Goal: Transaction & Acquisition: Purchase product/service

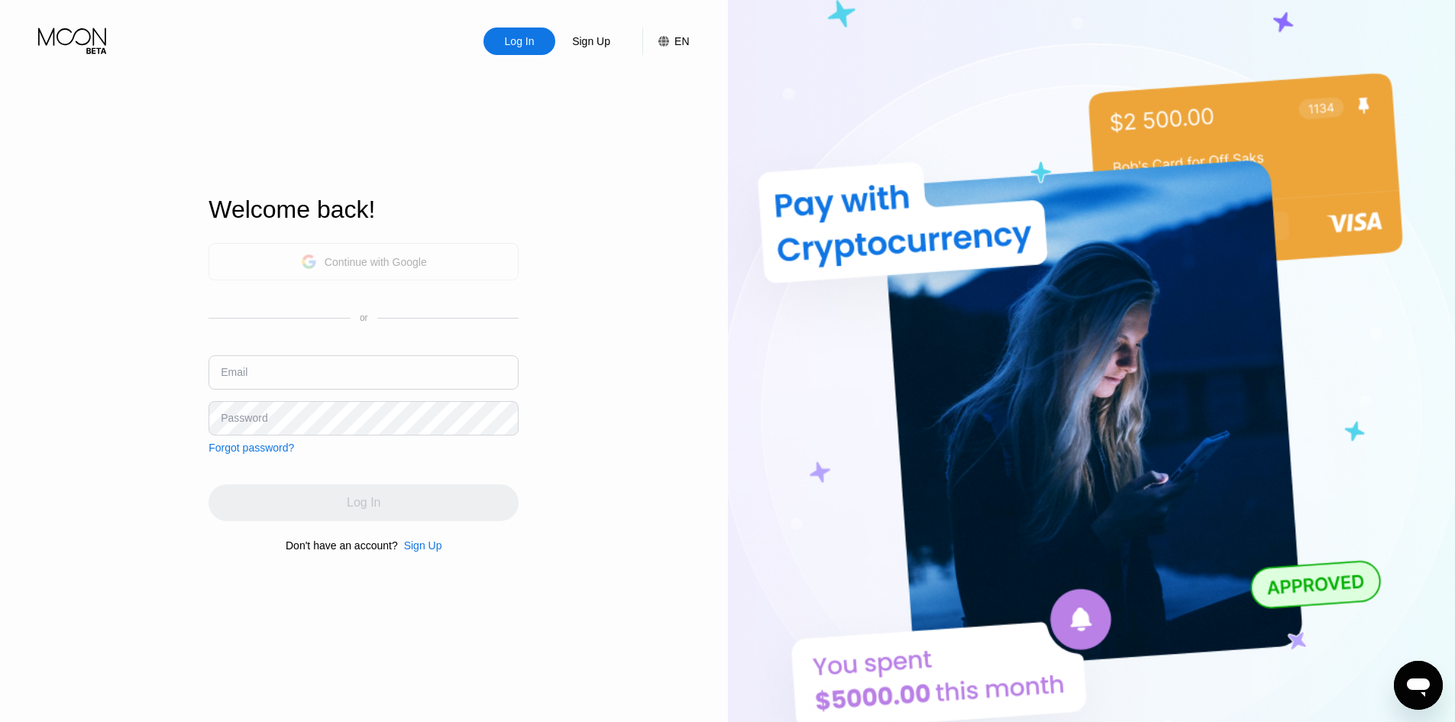
click at [380, 264] on div "Continue with Google" at bounding box center [376, 262] width 102 height 12
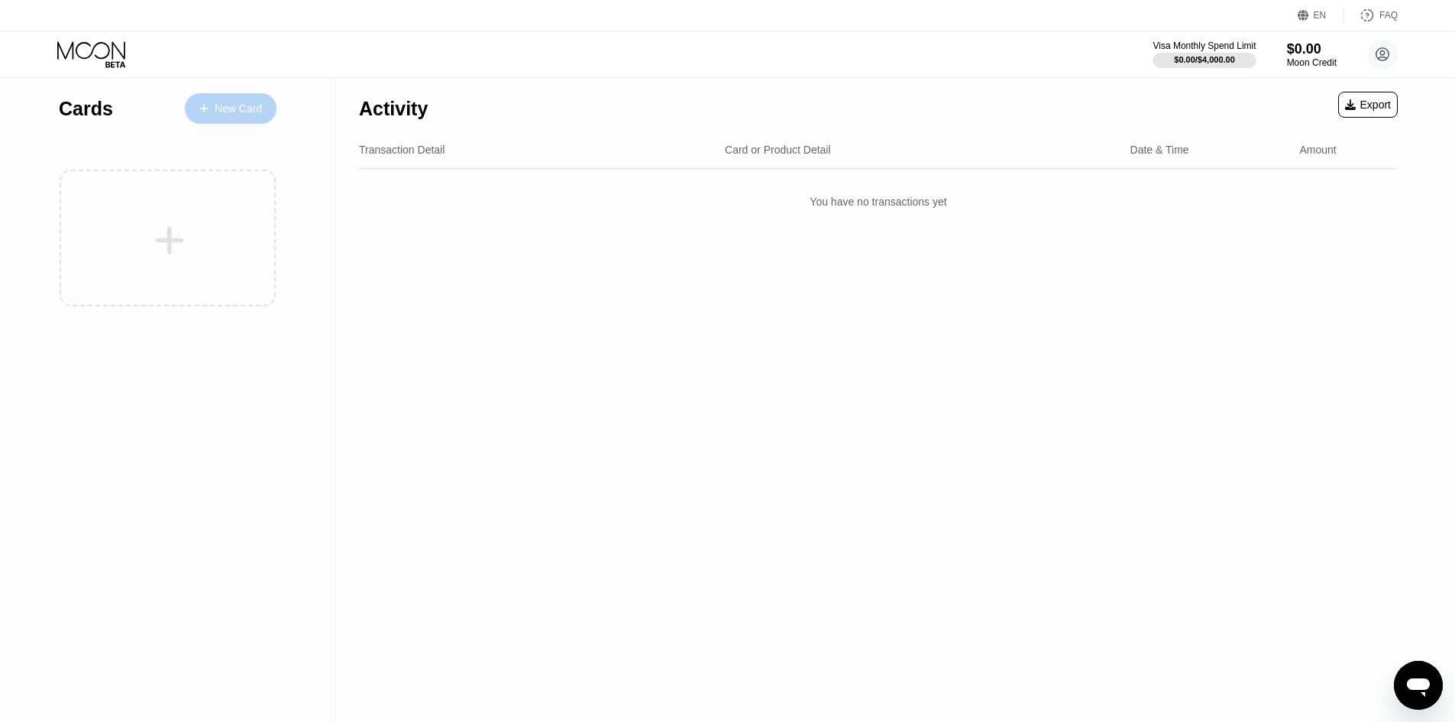
click at [225, 115] on div "New Card" at bounding box center [238, 108] width 47 height 13
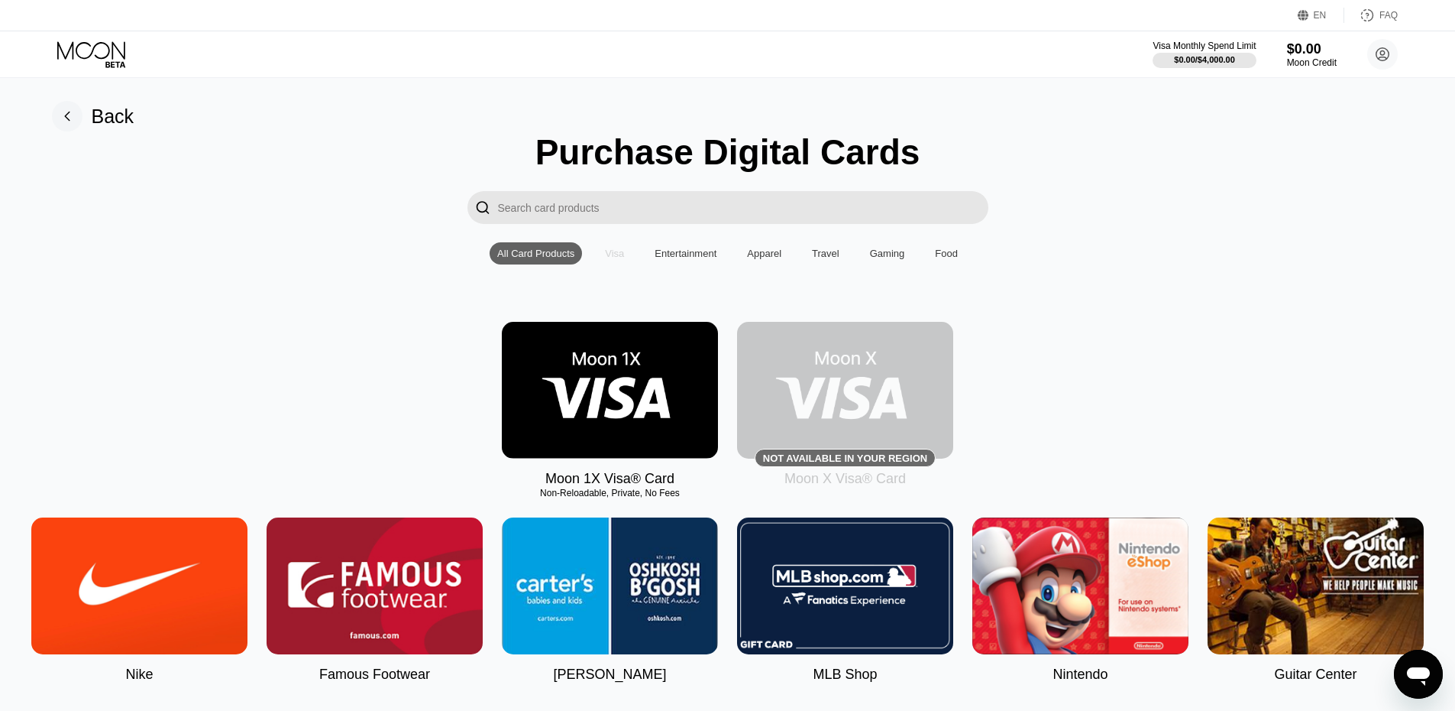
click at [614, 259] on div "Visa" at bounding box center [614, 253] width 19 height 11
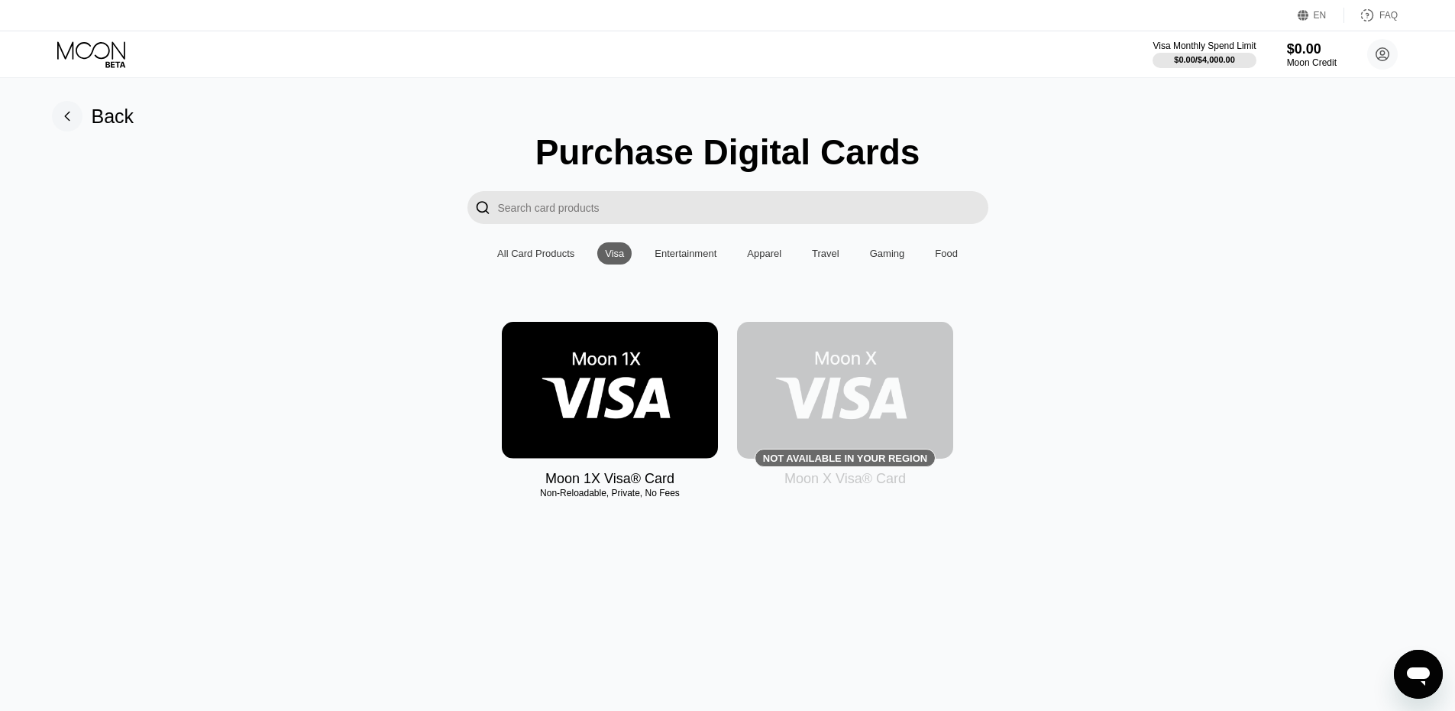
click at [770, 255] on div "Apparel" at bounding box center [764, 253] width 34 height 11
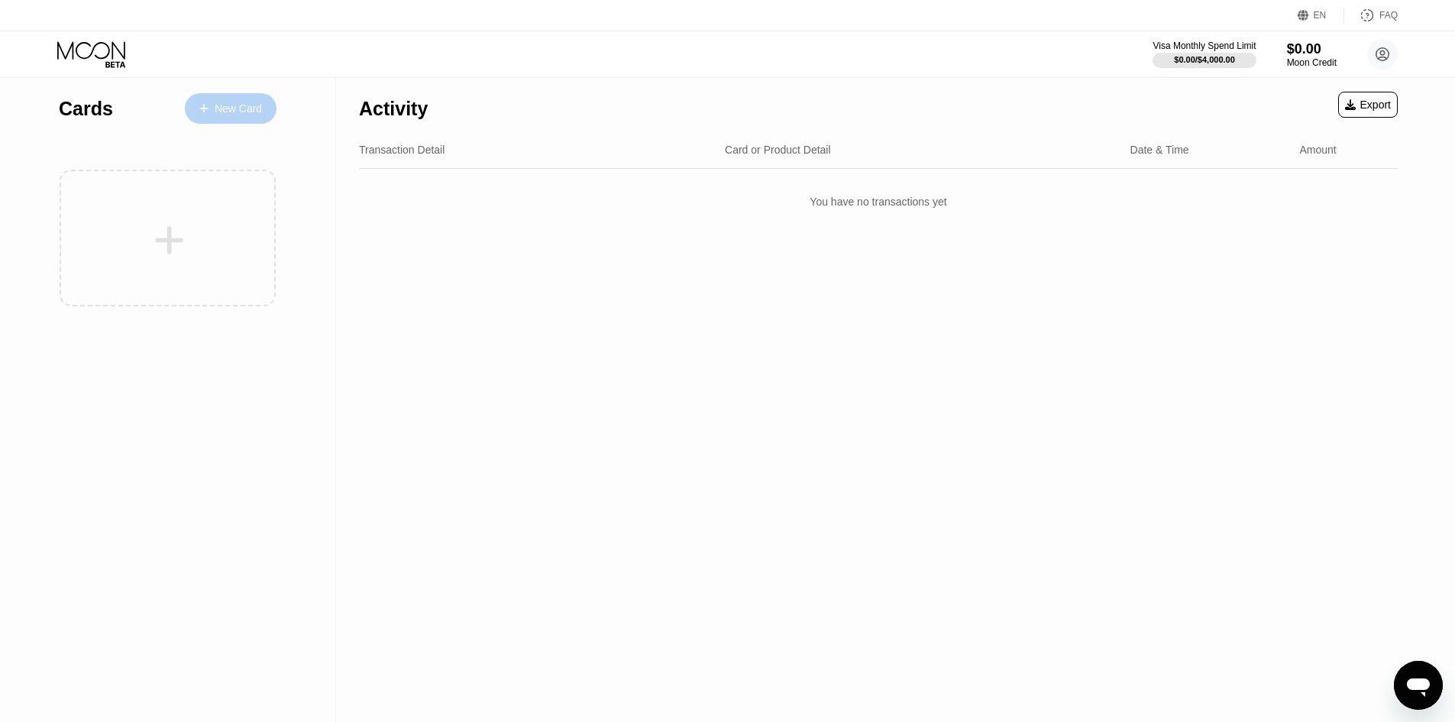
click at [231, 108] on div "New Card" at bounding box center [238, 108] width 47 height 13
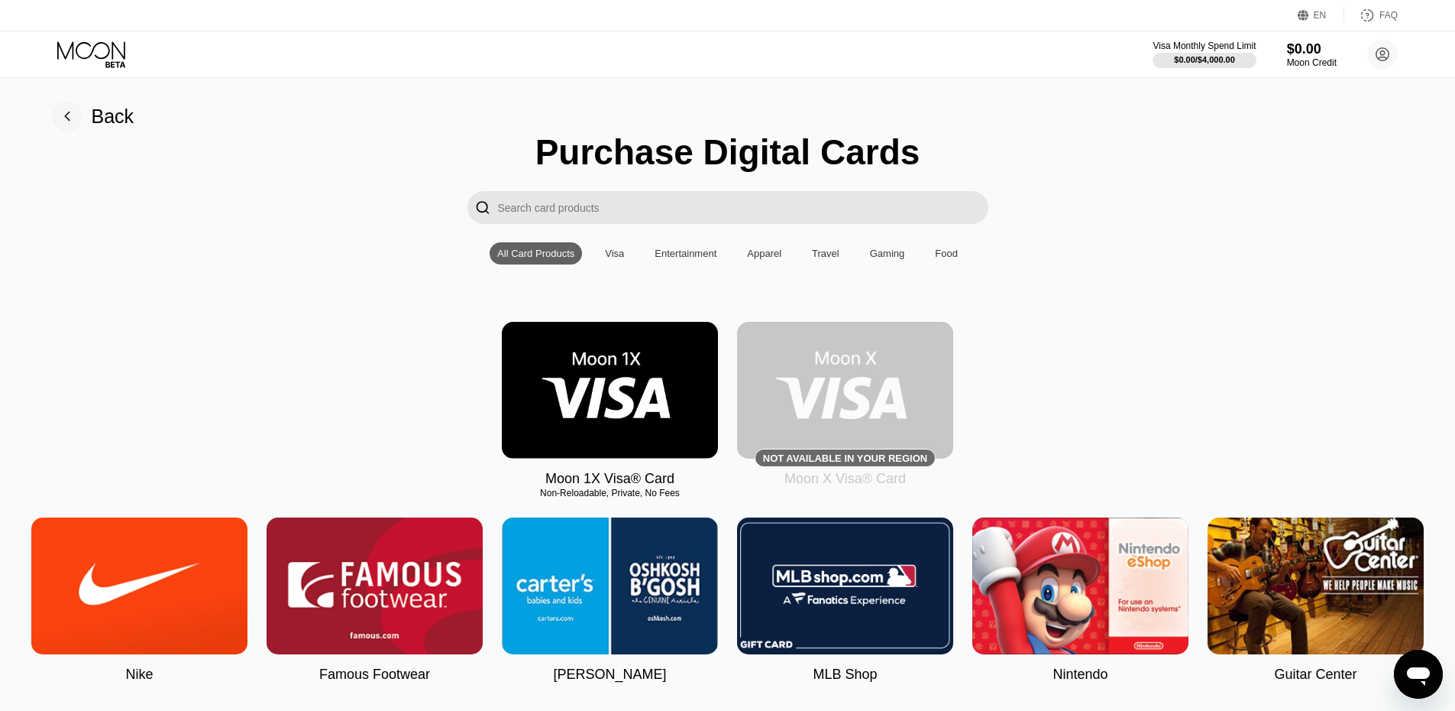
click at [593, 385] on img at bounding box center [610, 390] width 216 height 137
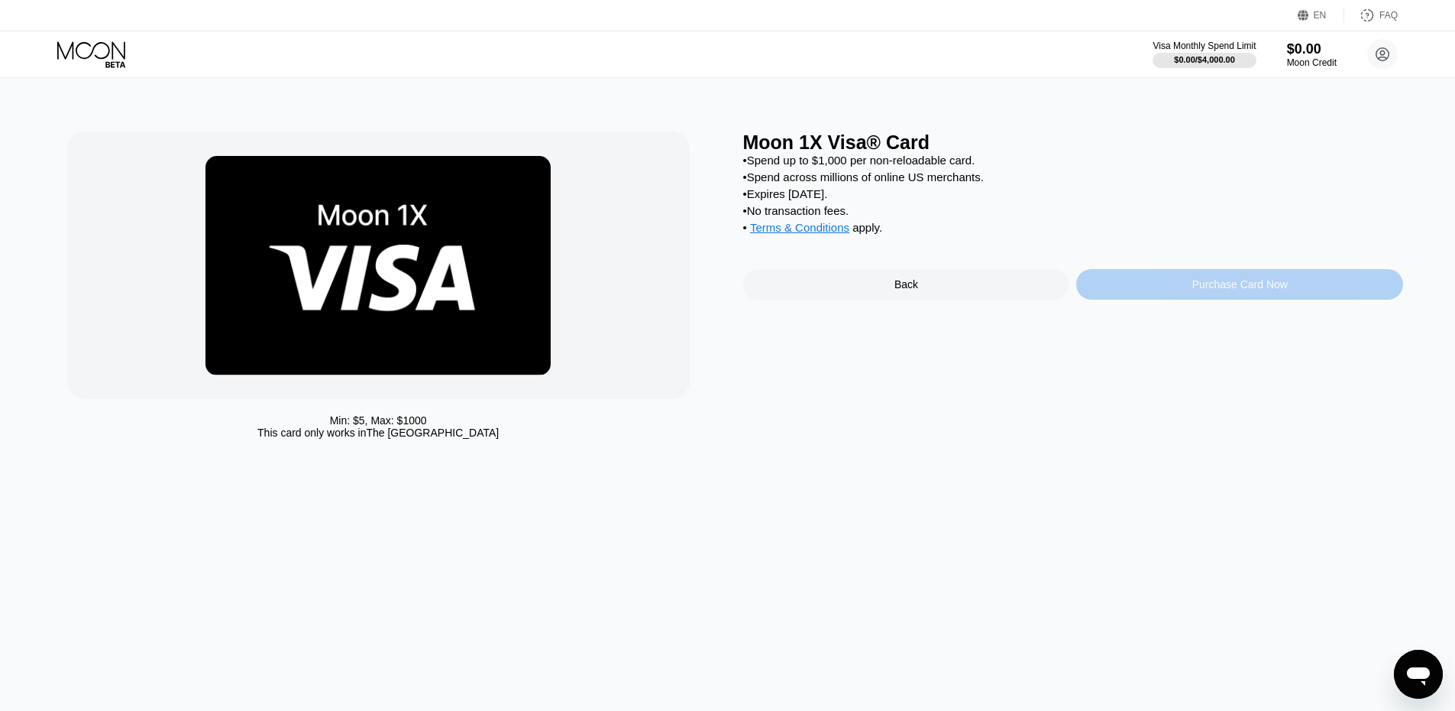
click at [1216, 290] on div "Purchase Card Now" at bounding box center [1241, 284] width 96 height 12
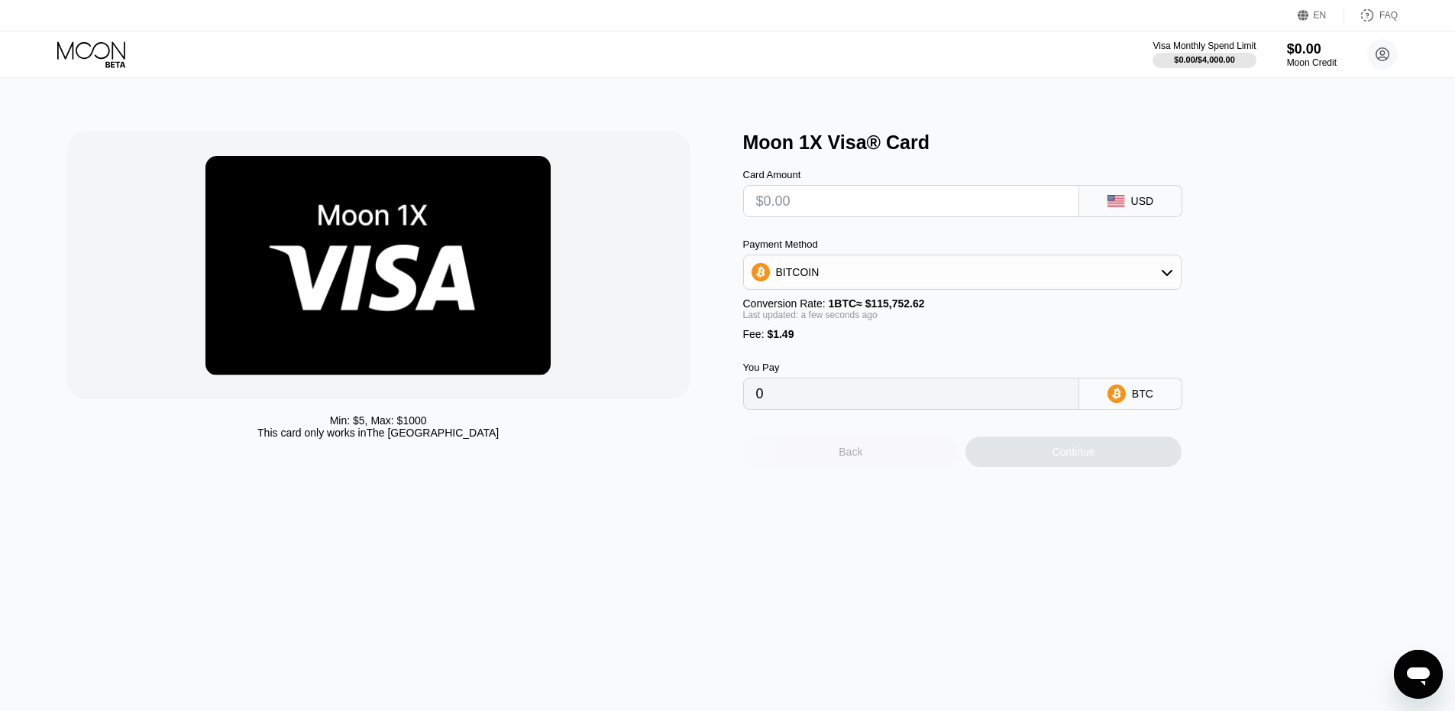
click at [846, 458] on div "Back" at bounding box center [851, 451] width 24 height 12
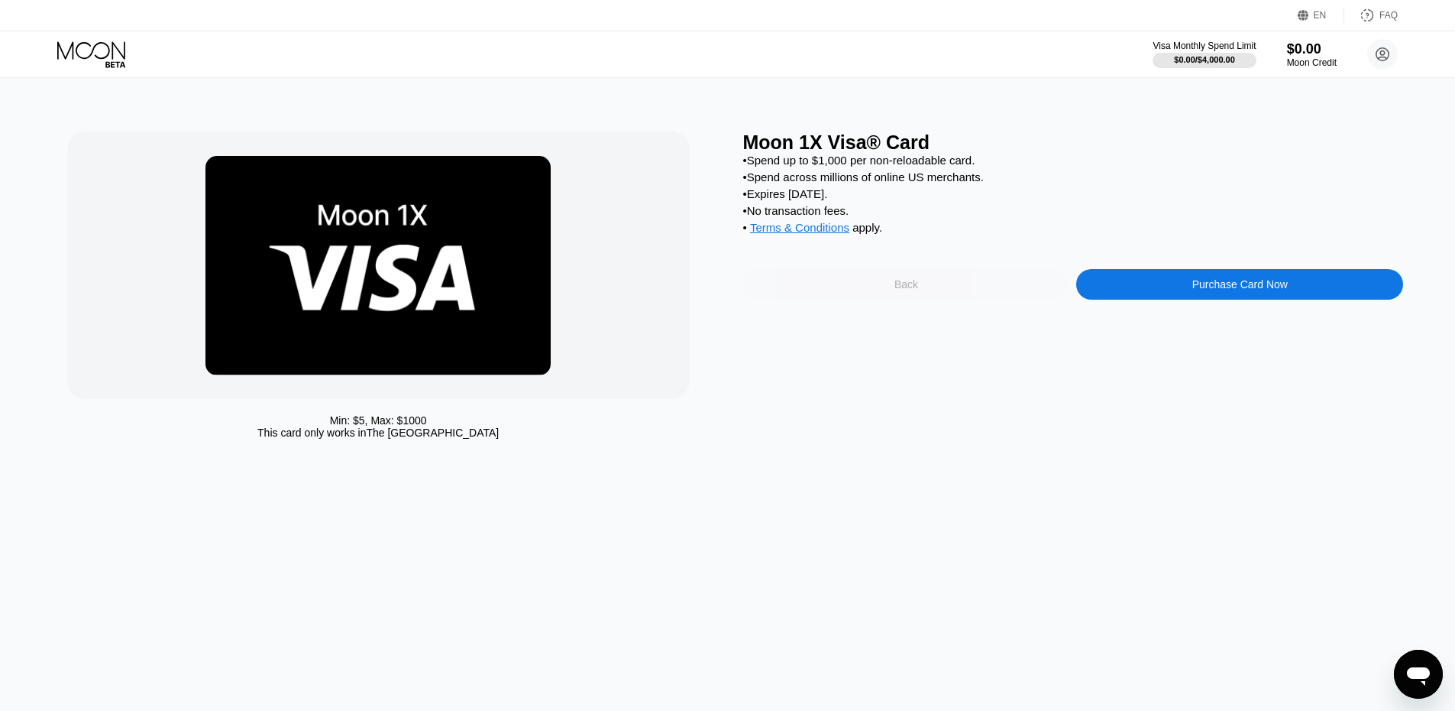
click at [907, 290] on div "Back" at bounding box center [907, 284] width 24 height 12
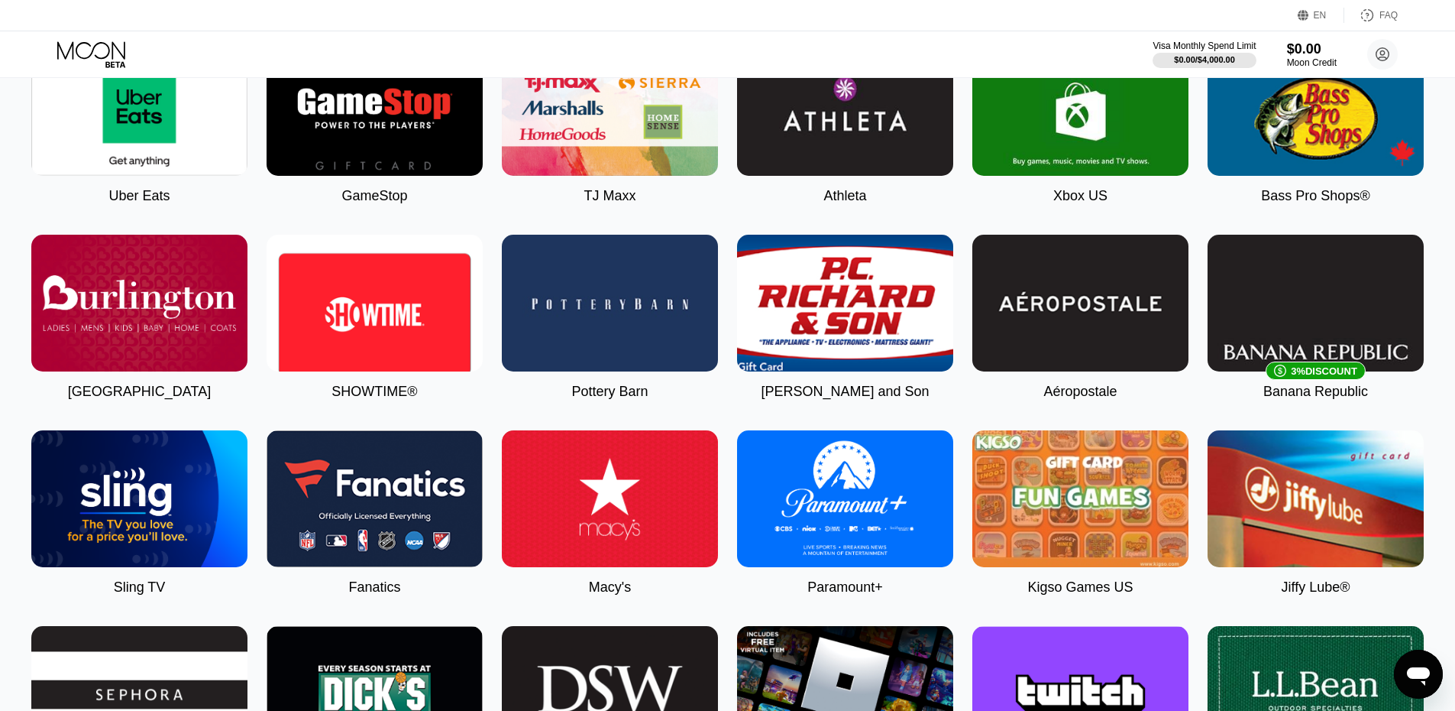
scroll to position [874, 0]
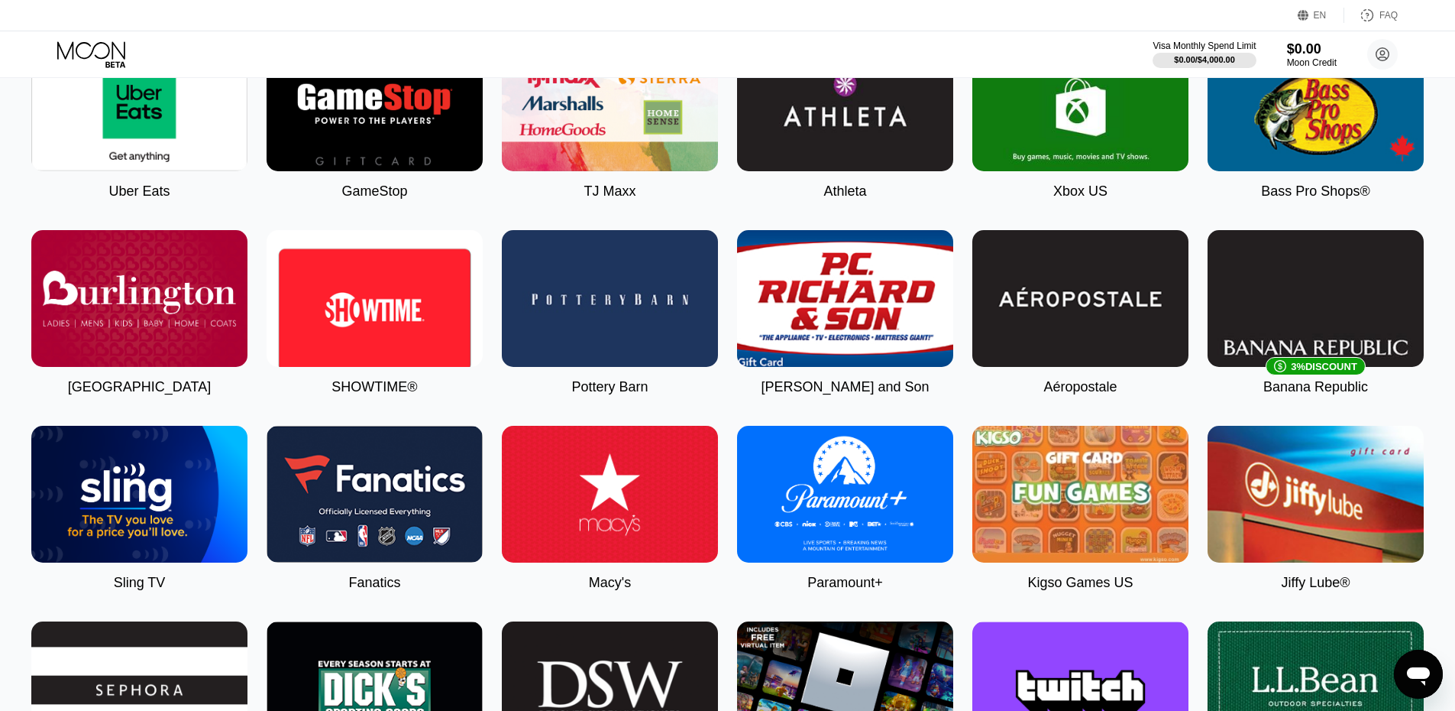
click at [119, 329] on img at bounding box center [139, 298] width 216 height 137
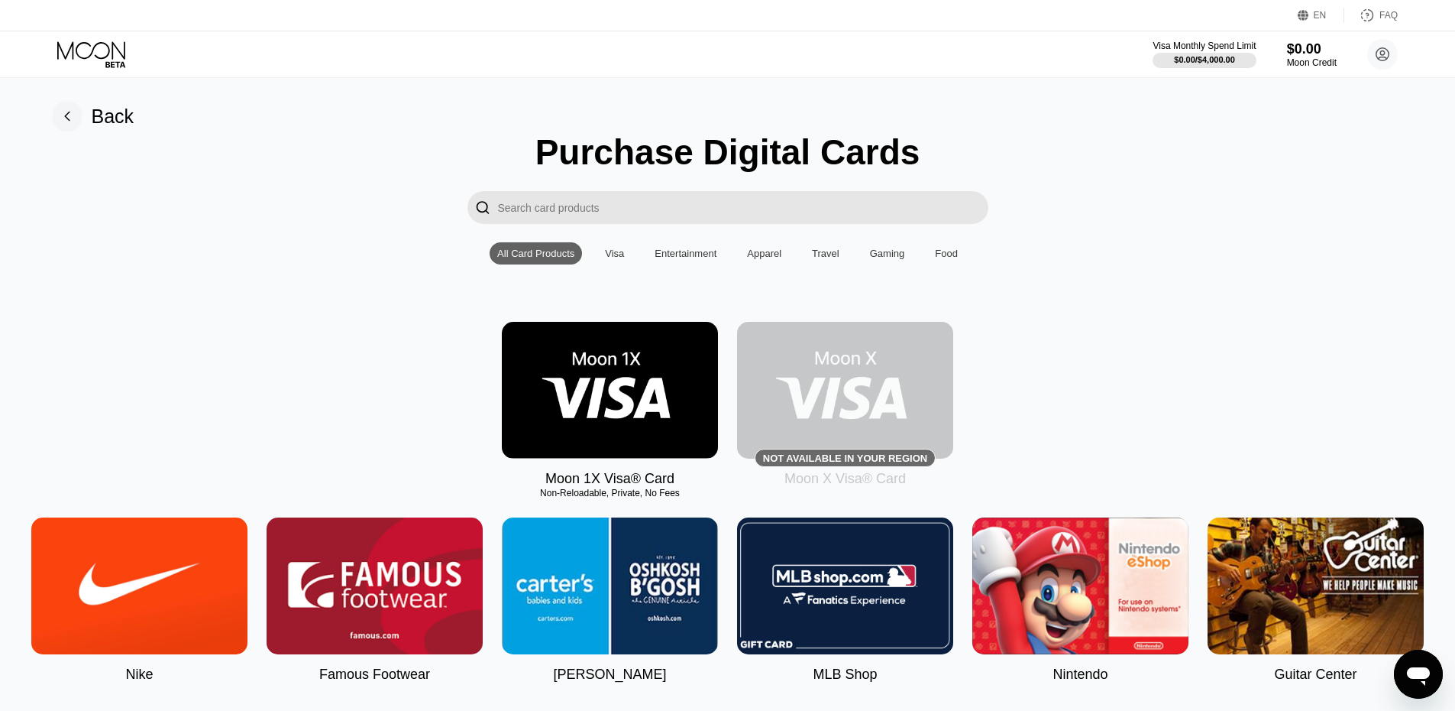
type input "0"
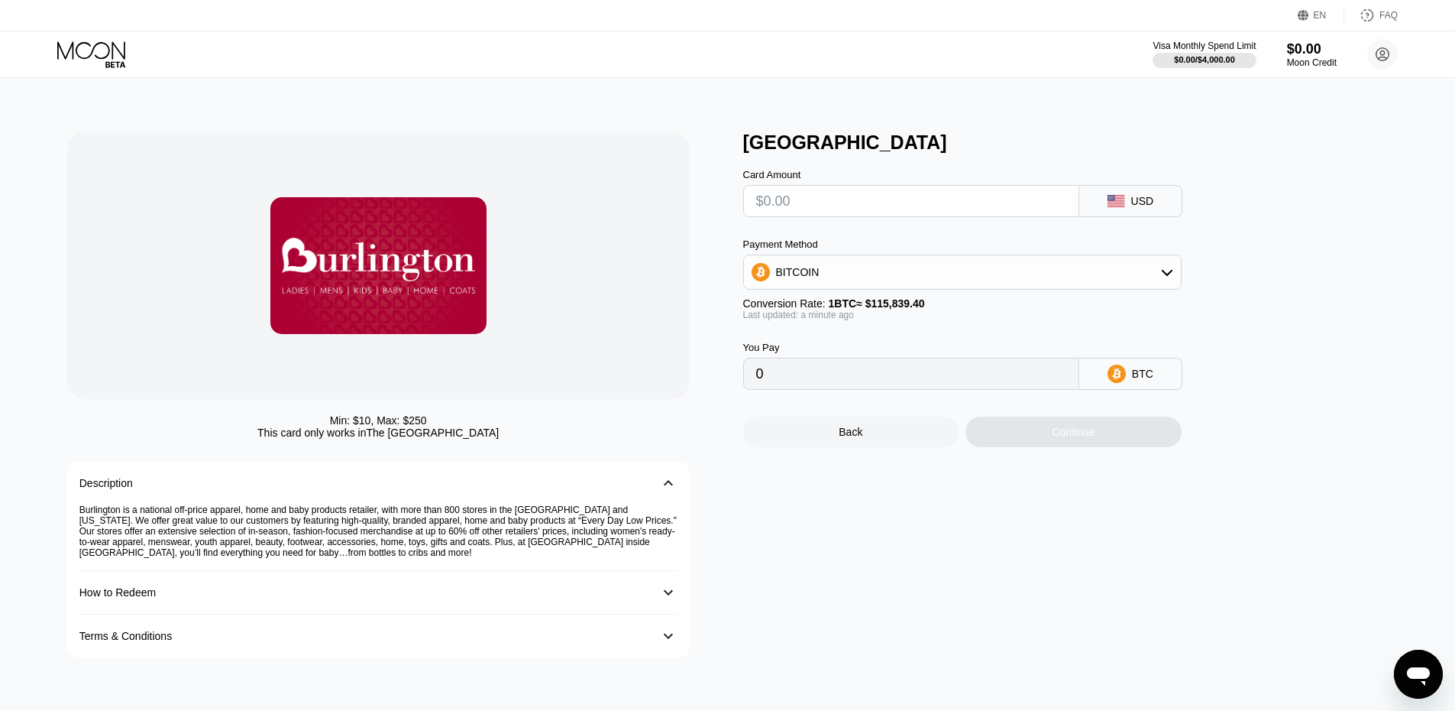
click at [98, 514] on div "Burlington is a national off-price apparel, home and baby products retailer, wi…" at bounding box center [378, 537] width 598 height 66
copy div "[GEOGRAPHIC_DATA]"
